Goal: Find specific page/section

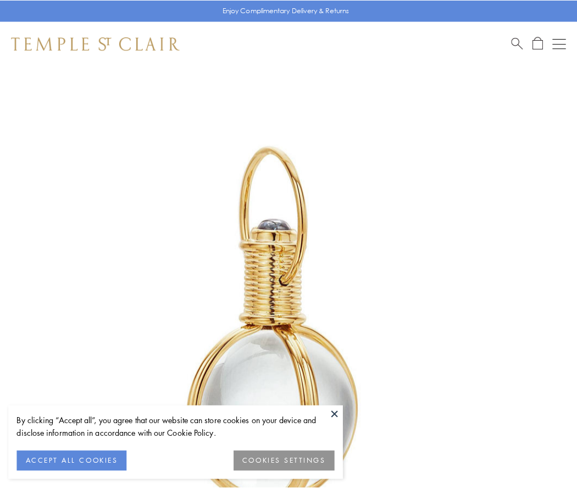
scroll to position [287, 0]
